Goal: Transaction & Acquisition: Obtain resource

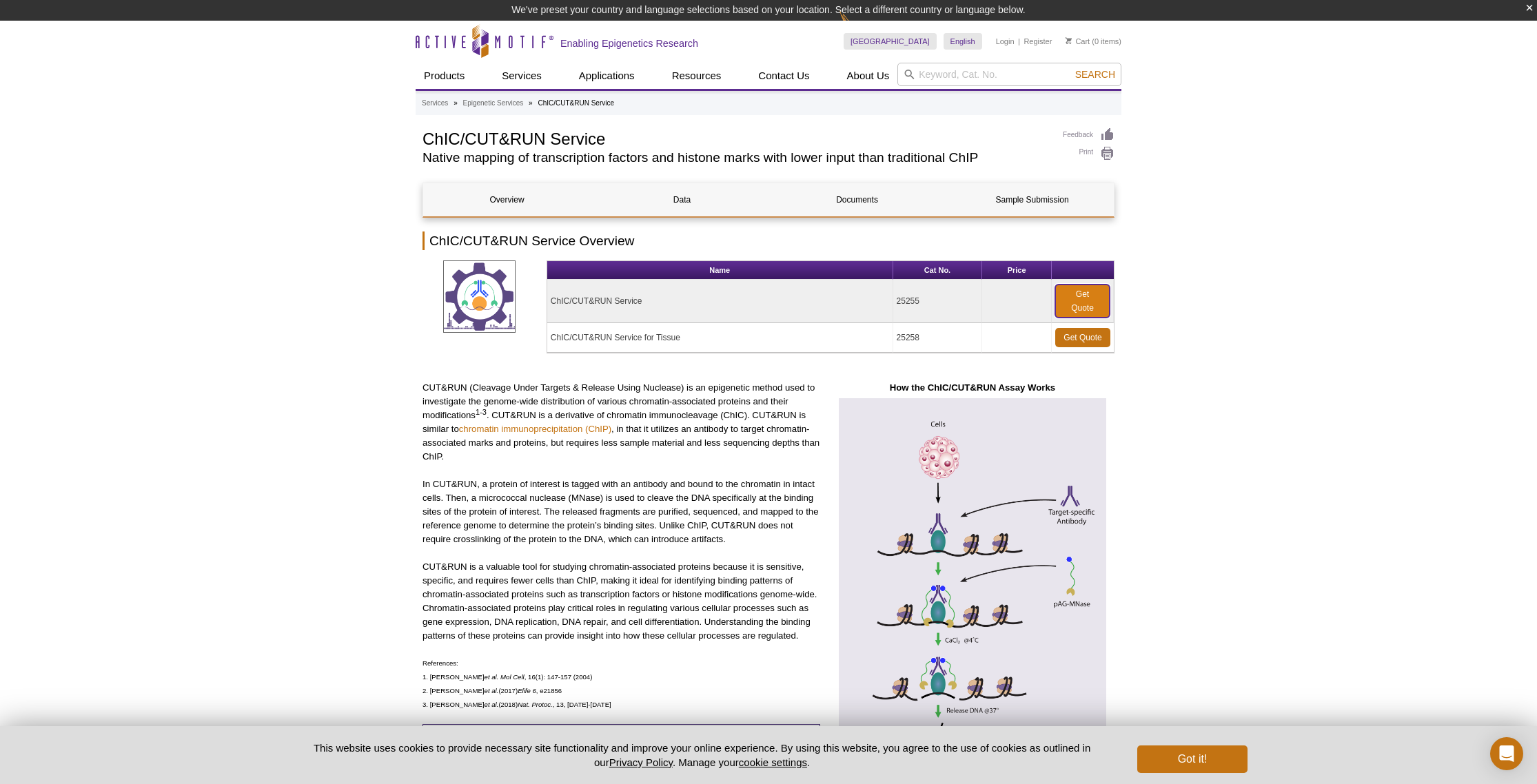
click at [1073, 306] on link "Get Quote" at bounding box center [1082, 301] width 55 height 33
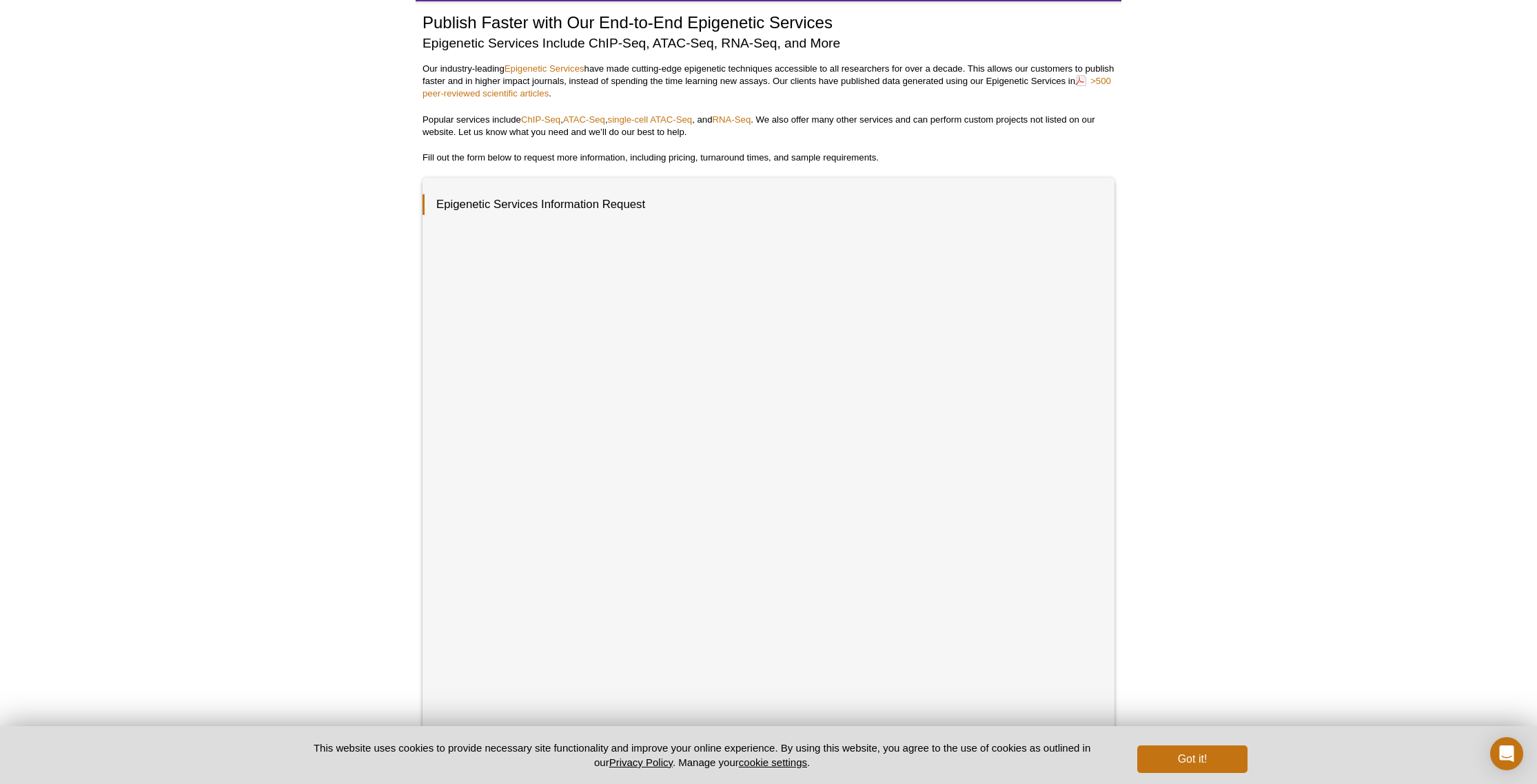
scroll to position [249, 0]
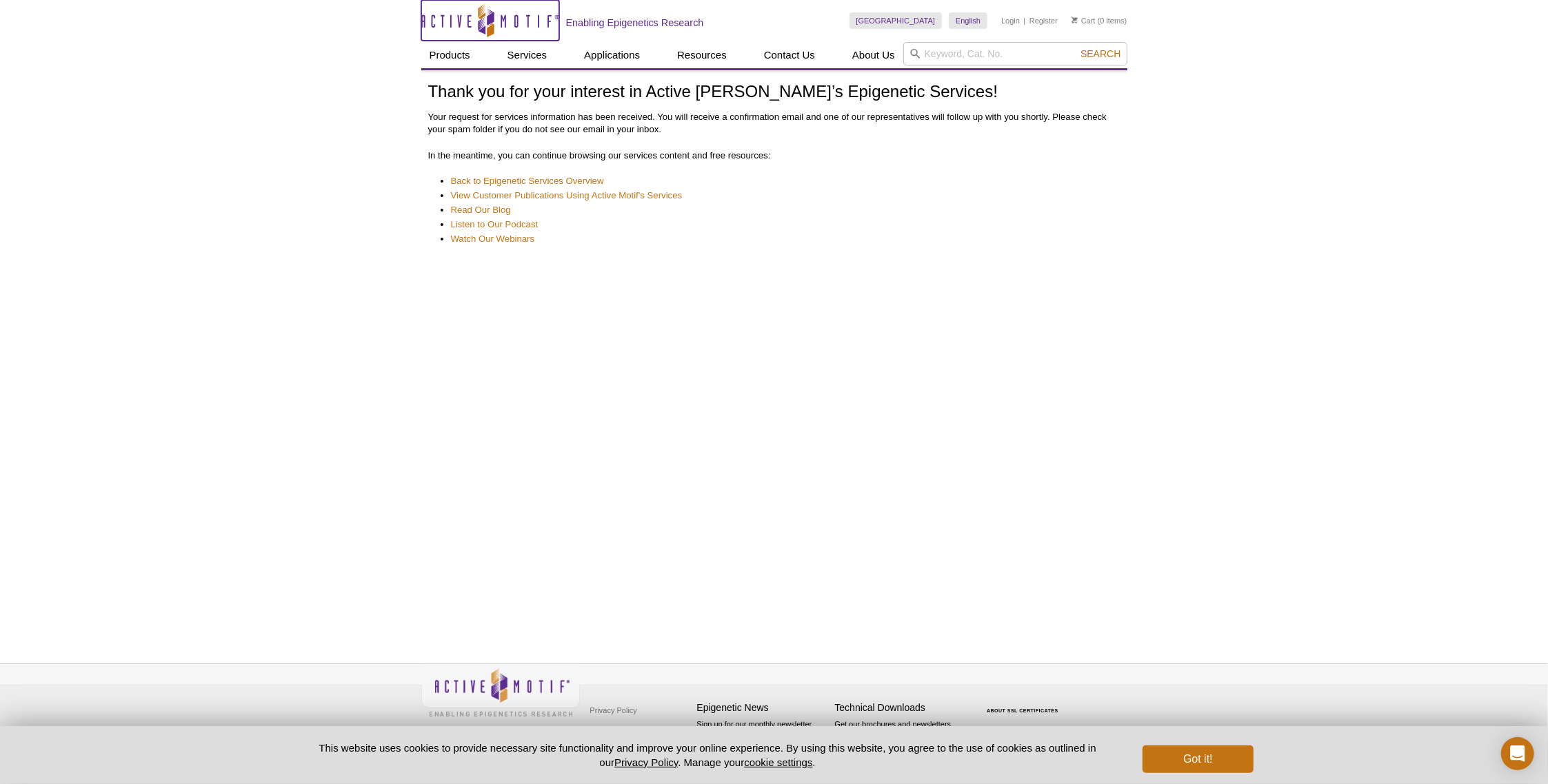
click at [458, 24] on icon "Active Motif Logo" at bounding box center [490, 21] width 138 height 34
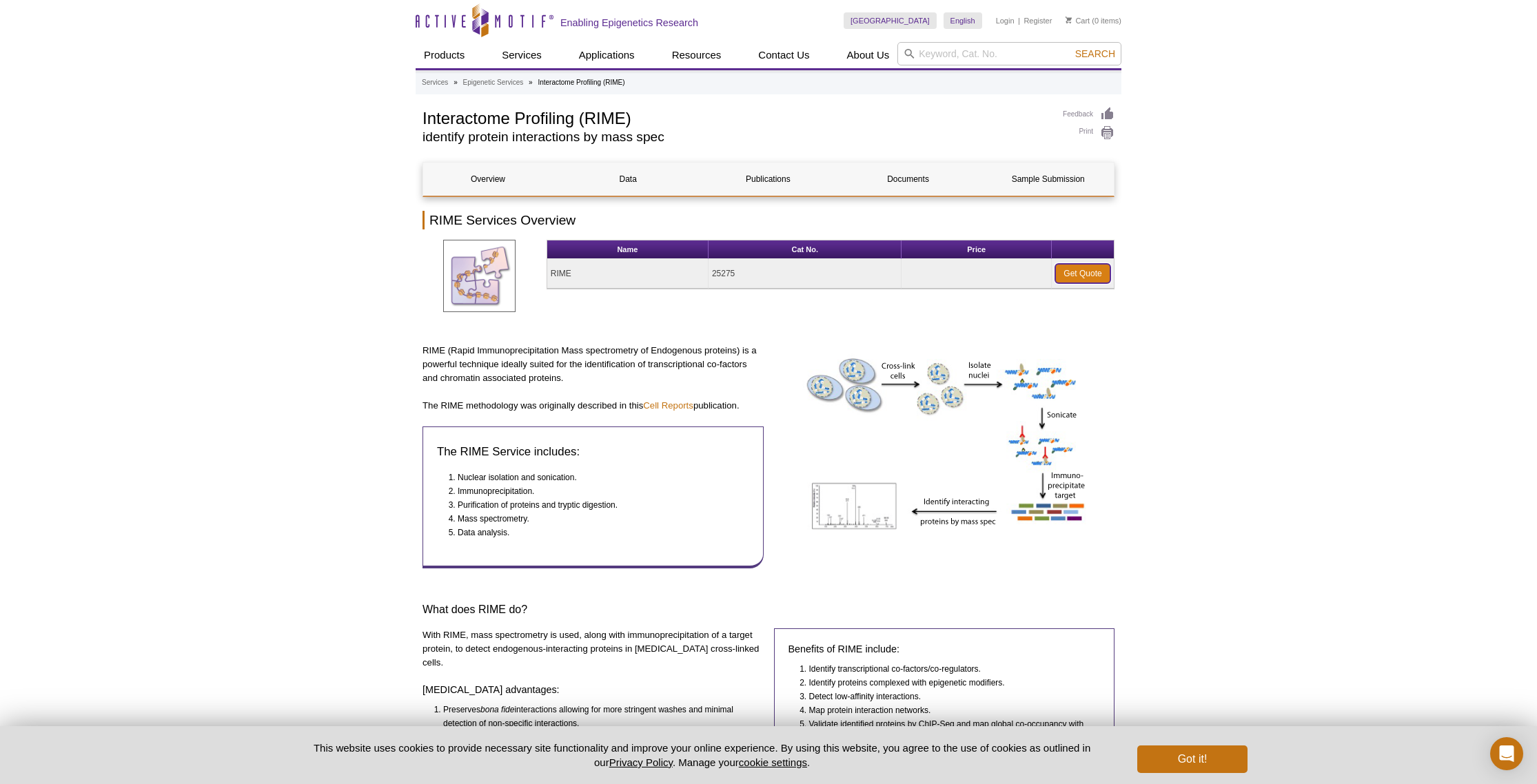
click at [1086, 272] on link "Get Quote" at bounding box center [1083, 273] width 55 height 19
